Goal: Information Seeking & Learning: Learn about a topic

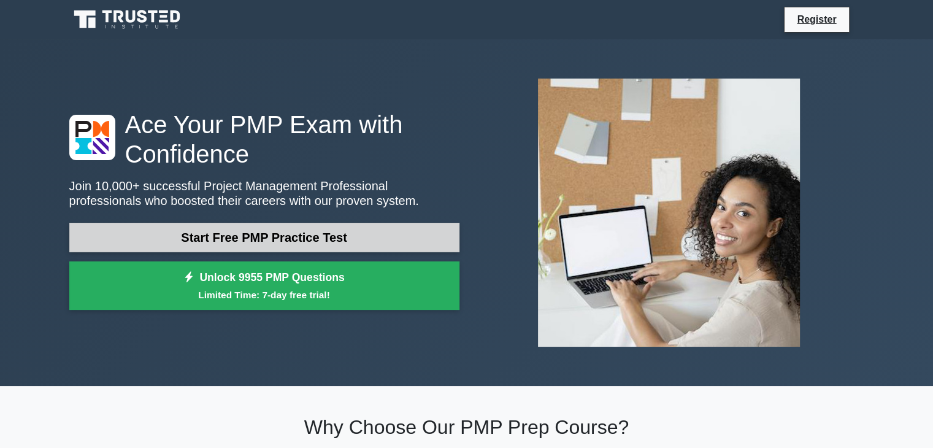
click at [200, 244] on link "Start Free PMP Practice Test" at bounding box center [264, 237] width 390 height 29
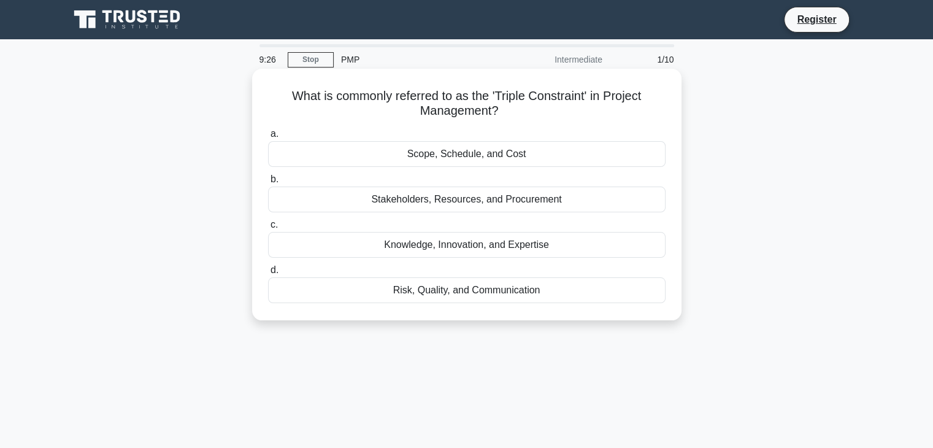
click at [555, 199] on div "Stakeholders, Resources, and Procurement" at bounding box center [466, 199] width 397 height 26
click at [268, 183] on input "b. Stakeholders, Resources, and Procurement" at bounding box center [268, 179] width 0 height 8
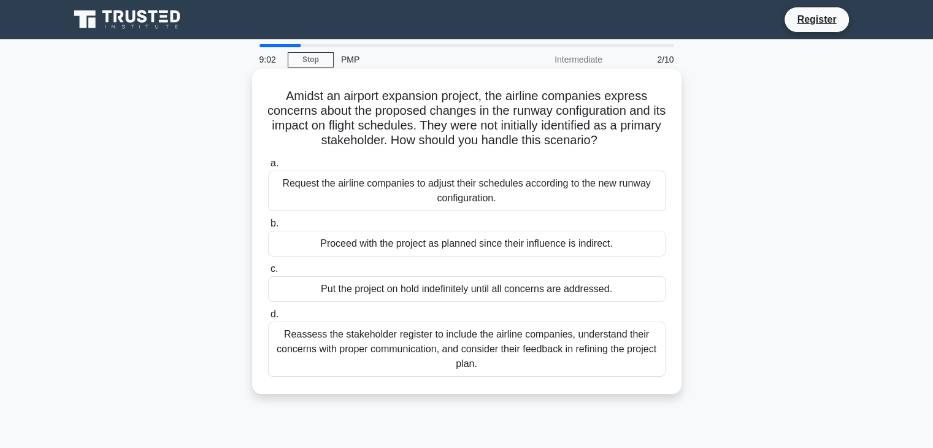
click at [484, 186] on div "Request the airline companies to adjust their schedules according to the new ru…" at bounding box center [466, 191] width 397 height 40
click at [268, 167] on input "a. Request the airline companies to adjust their schedules according to the new…" at bounding box center [268, 163] width 0 height 8
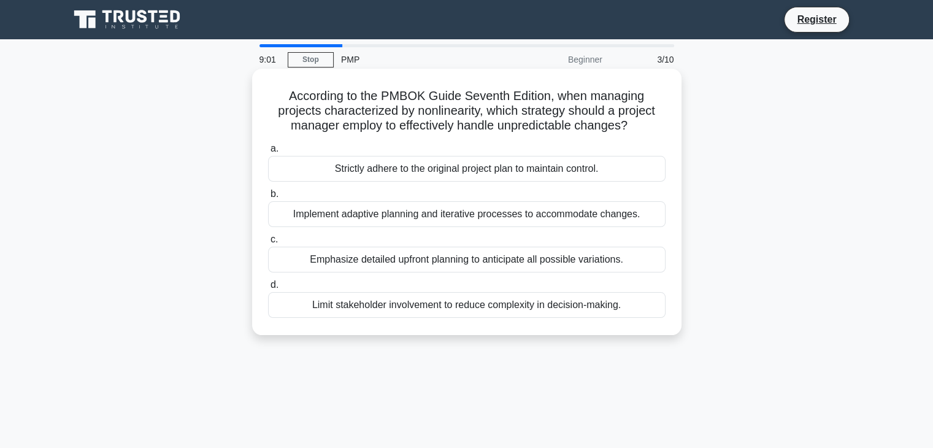
click at [463, 218] on div "Implement adaptive planning and iterative processes to accommodate changes." at bounding box center [466, 214] width 397 height 26
click at [268, 198] on input "b. Implement adaptive planning and iterative processes to accommodate changes." at bounding box center [268, 194] width 0 height 8
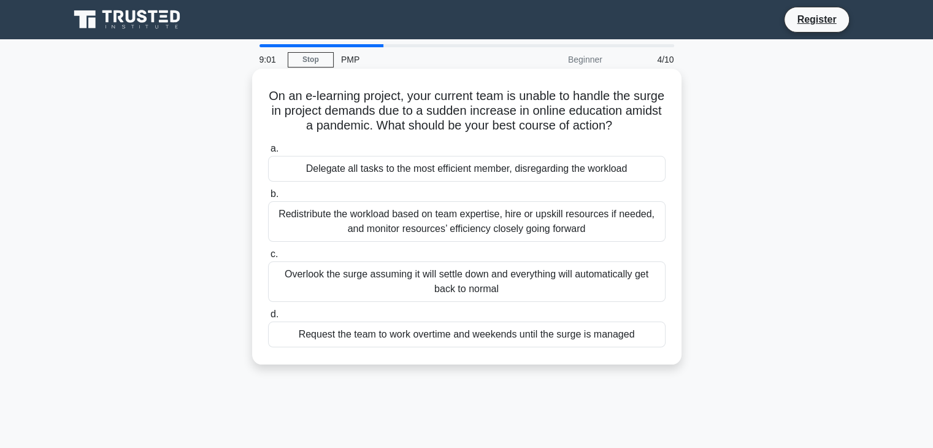
click at [466, 245] on div "a. Delegate all tasks to the most efficient member, disregarding the workload b…" at bounding box center [467, 244] width 412 height 211
click at [456, 264] on div "Overlook the surge assuming it will settle down and everything will automatical…" at bounding box center [466, 281] width 397 height 40
click at [268, 258] on input "c. Overlook the surge assuming it will settle down and everything will automati…" at bounding box center [268, 254] width 0 height 8
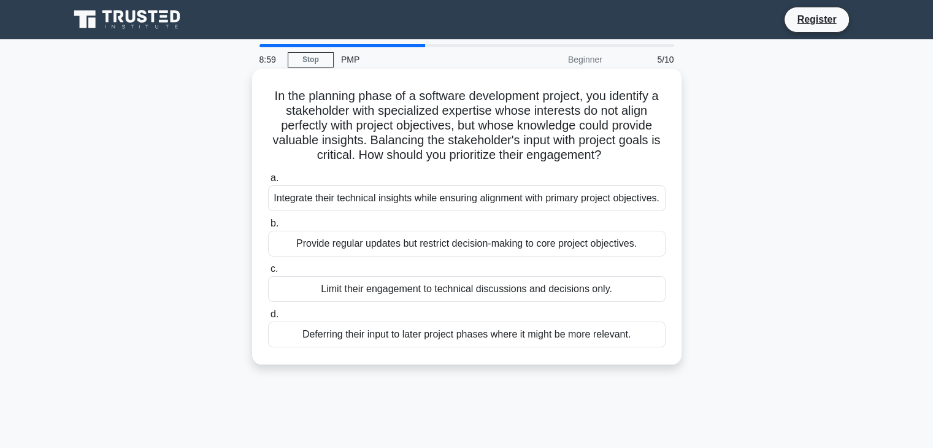
click at [481, 199] on div "Integrate their technical insights while ensuring alignment with primary projec…" at bounding box center [466, 198] width 397 height 26
click at [268, 182] on input "a. Integrate their technical insights while ensuring alignment with primary pro…" at bounding box center [268, 178] width 0 height 8
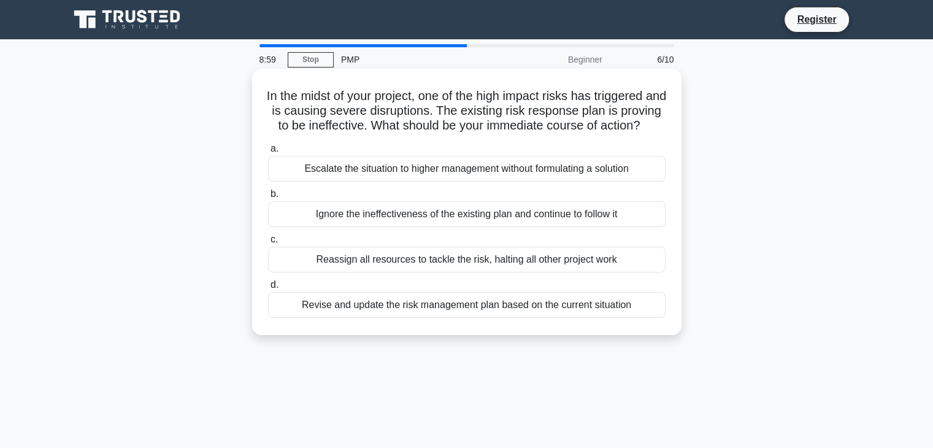
click at [488, 272] on div "Reassign all resources to tackle the risk, halting all other project work" at bounding box center [466, 260] width 397 height 26
click at [268, 244] on input "c. Reassign all resources to tackle the risk, halting all other project work" at bounding box center [268, 240] width 0 height 8
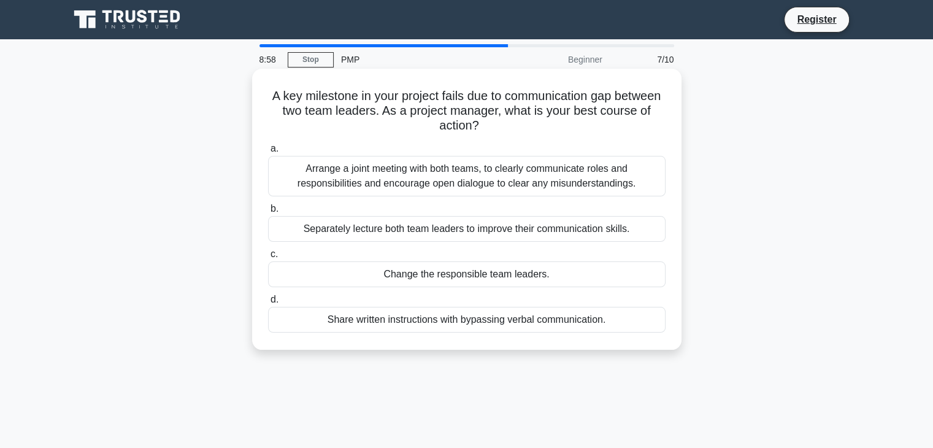
click at [464, 172] on div "Arrange a joint meeting with both teams, to clearly communicate roles and respo…" at bounding box center [466, 176] width 397 height 40
click at [268, 153] on input "a. Arrange a joint meeting with both teams, to clearly communicate roles and re…" at bounding box center [268, 149] width 0 height 8
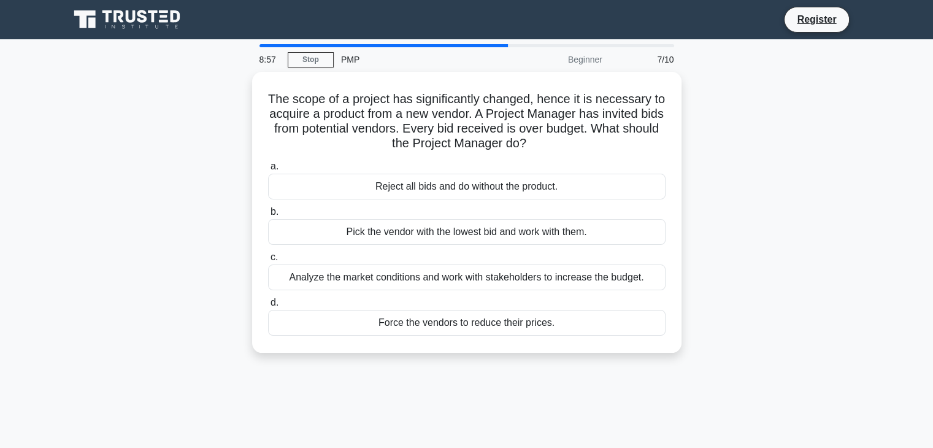
click at [461, 216] on label "b. Pick the vendor with the lowest bid and work with them." at bounding box center [466, 224] width 397 height 40
click at [268, 216] on input "b. Pick the vendor with the lowest bid and work with them." at bounding box center [268, 212] width 0 height 8
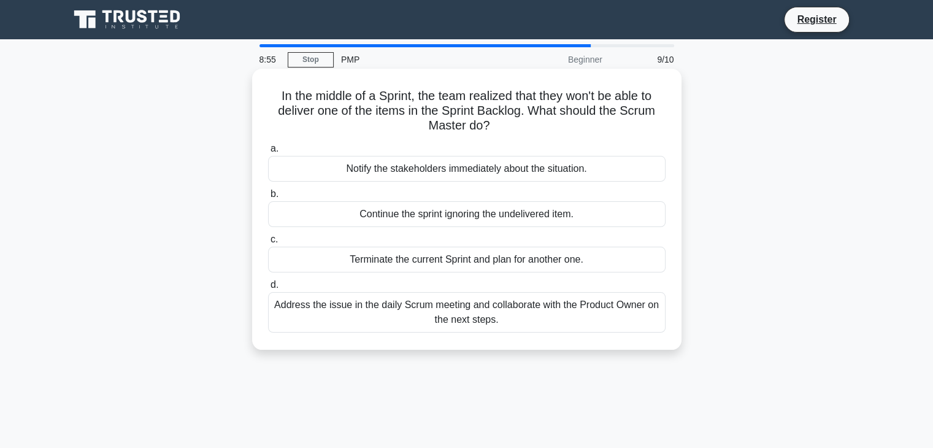
drag, startPoint x: 468, startPoint y: 260, endPoint x: 462, endPoint y: 263, distance: 6.9
click at [464, 261] on div "Terminate the current Sprint and plan for another one." at bounding box center [466, 260] width 397 height 26
click at [444, 217] on div "Continue the sprint ignoring the undelivered item." at bounding box center [466, 214] width 397 height 26
click at [268, 198] on input "b. Continue the sprint ignoring the undelivered item." at bounding box center [268, 194] width 0 height 8
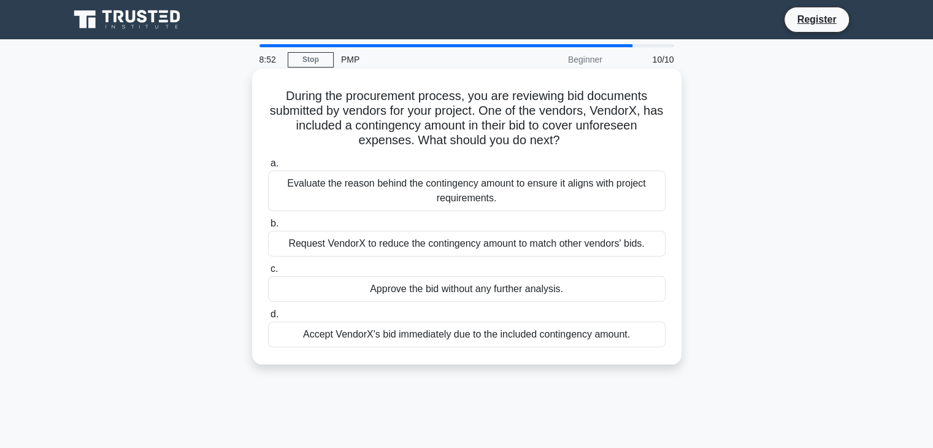
click at [440, 172] on div "Evaluate the reason behind the contingency amount to ensure it aligns with proj…" at bounding box center [466, 191] width 397 height 40
click at [268, 167] on input "a. Evaluate the reason behind the contingency amount to ensure it aligns with p…" at bounding box center [268, 163] width 0 height 8
